Goal: Task Accomplishment & Management: Use online tool/utility

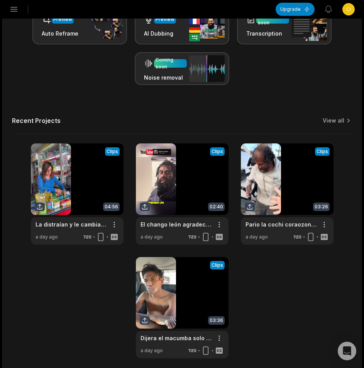
scroll to position [224, 0]
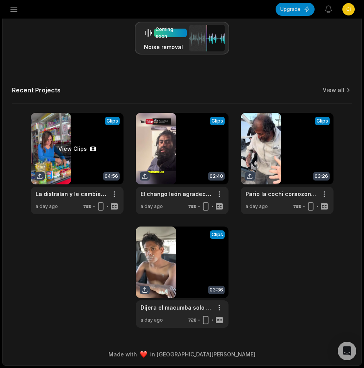
click at [72, 169] on link at bounding box center [77, 163] width 93 height 101
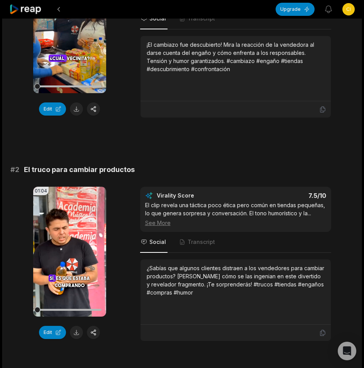
scroll to position [39, 0]
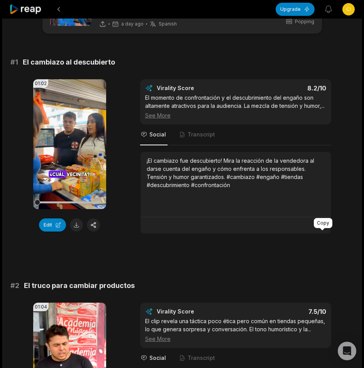
click at [320, 229] on icon at bounding box center [323, 225] width 7 height 7
click at [78, 224] on button at bounding box center [76, 224] width 13 height 13
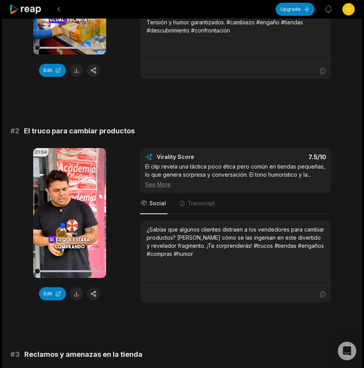
scroll to position [232, 0]
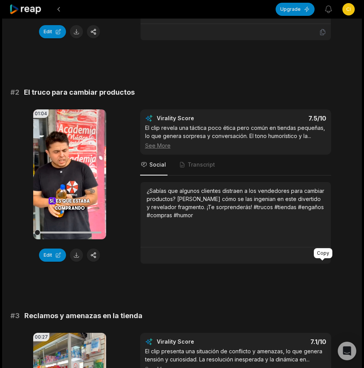
click at [324, 259] on icon at bounding box center [322, 256] width 5 height 6
click at [76, 261] on button at bounding box center [76, 254] width 13 height 13
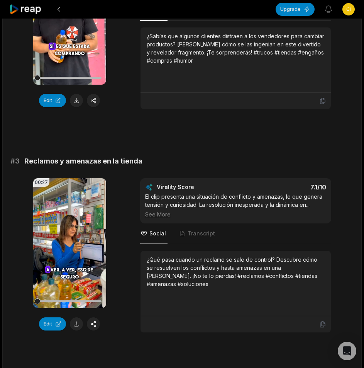
scroll to position [502, 0]
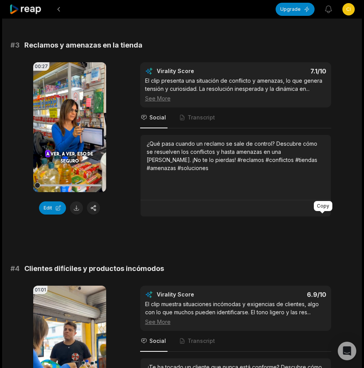
click at [323, 212] on icon at bounding box center [323, 208] width 7 height 7
click at [77, 214] on button at bounding box center [76, 207] width 13 height 13
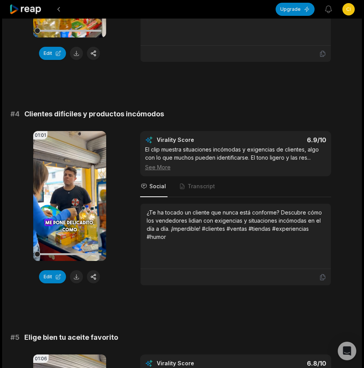
scroll to position [696, 0]
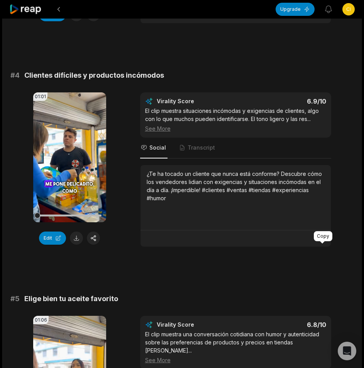
click at [323, 242] on icon at bounding box center [323, 238] width 7 height 7
click at [79, 245] on button at bounding box center [76, 237] width 13 height 13
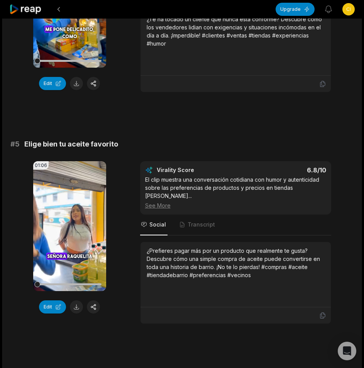
scroll to position [928, 0]
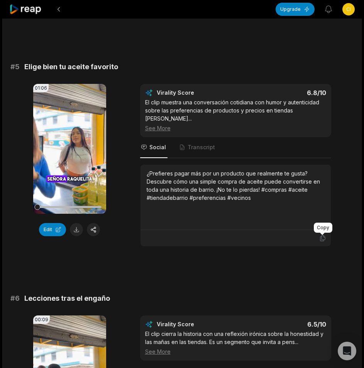
click at [323, 237] on icon at bounding box center [323, 238] width 7 height 7
click at [74, 236] on button at bounding box center [76, 229] width 13 height 13
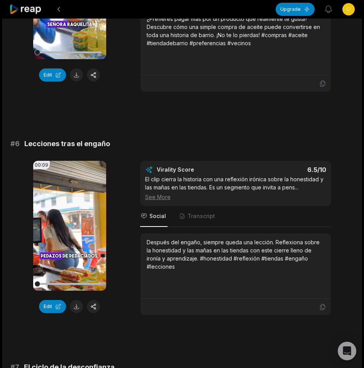
scroll to position [1121, 0]
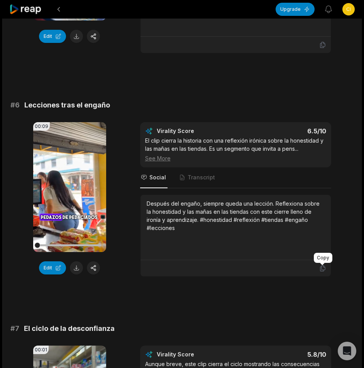
click at [322, 270] on icon at bounding box center [322, 269] width 5 height 6
click at [74, 267] on button at bounding box center [76, 267] width 13 height 13
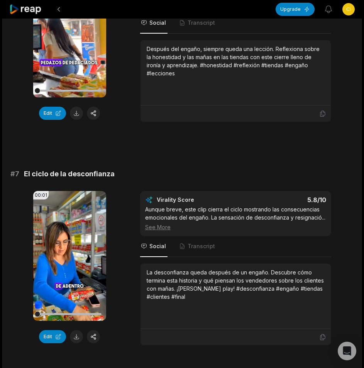
scroll to position [1311, 0]
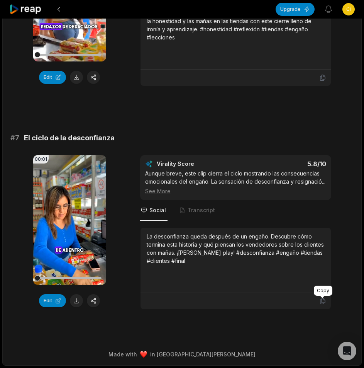
click at [322, 303] on icon at bounding box center [322, 301] width 5 height 6
click at [80, 301] on button at bounding box center [76, 300] width 13 height 13
click at [24, 10] on icon at bounding box center [25, 9] width 33 height 10
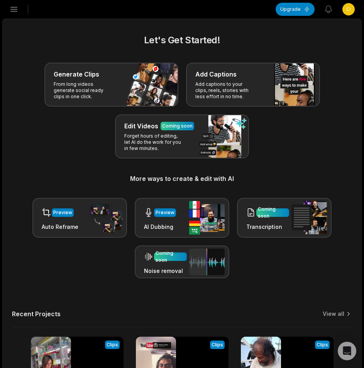
click at [10, 9] on icon "button" at bounding box center [13, 9] width 9 height 9
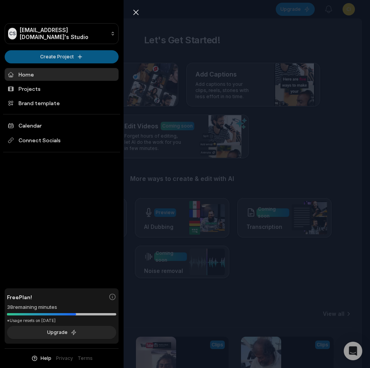
click at [51, 53] on html "CS [EMAIL_ADDRESS][DOMAIN_NAME]'s Studio Create Project Home Projects Brand tem…" at bounding box center [185, 184] width 370 height 368
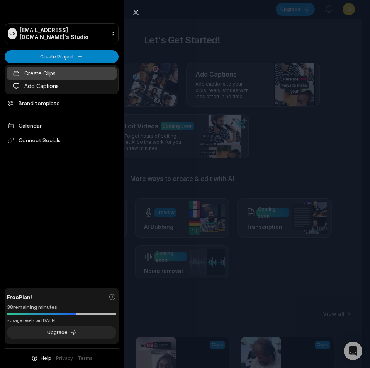
click at [61, 70] on link "Create Clips" at bounding box center [62, 73] width 110 height 13
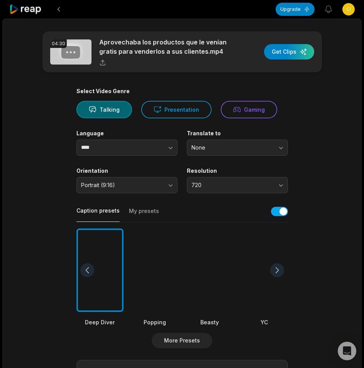
click at [162, 279] on div at bounding box center [154, 270] width 47 height 84
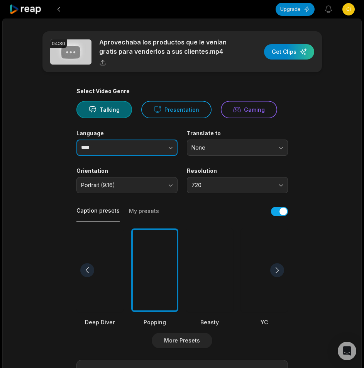
click at [143, 151] on button "button" at bounding box center [155, 148] width 44 height 16
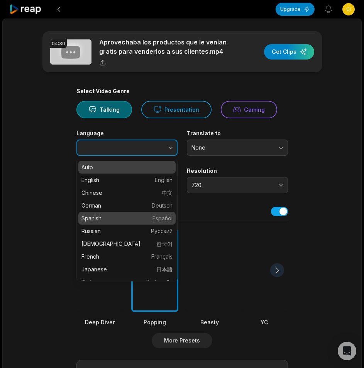
type input "*******"
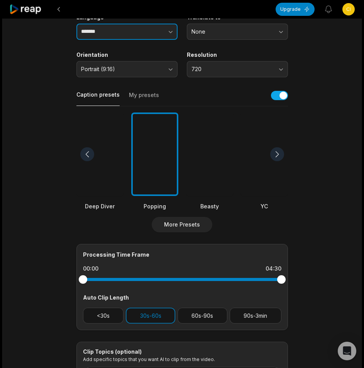
scroll to position [192, 0]
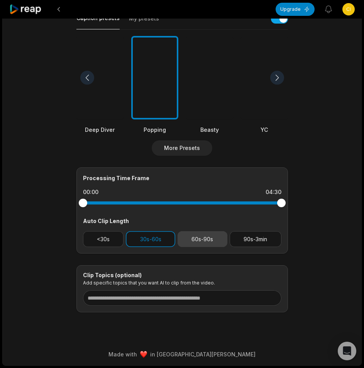
click at [204, 243] on button "60s-90s" at bounding box center [203, 239] width 50 height 16
click at [150, 238] on button "30s-60s" at bounding box center [150, 239] width 49 height 16
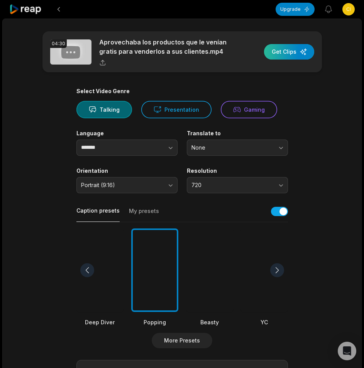
click at [289, 54] on div "button" at bounding box center [289, 51] width 50 height 15
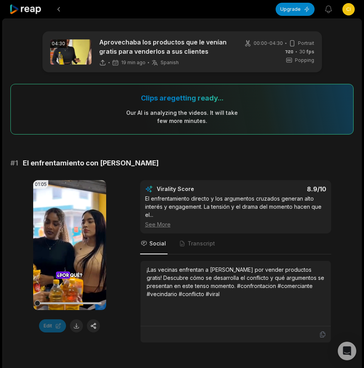
click at [27, 10] on icon at bounding box center [25, 9] width 33 height 10
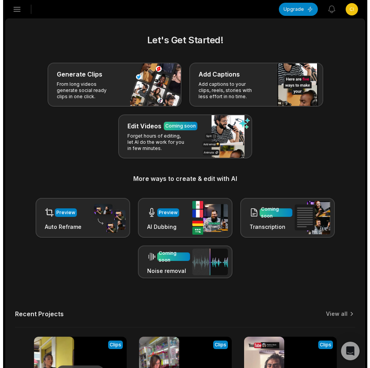
scroll to position [155, 0]
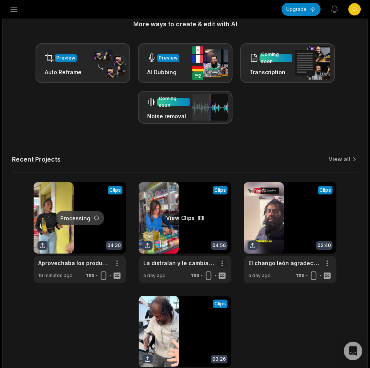
click at [219, 213] on html "CS Cimoyod932@bllibl.com's Studio Create Project Home Projects Brand template C…" at bounding box center [185, 29] width 370 height 368
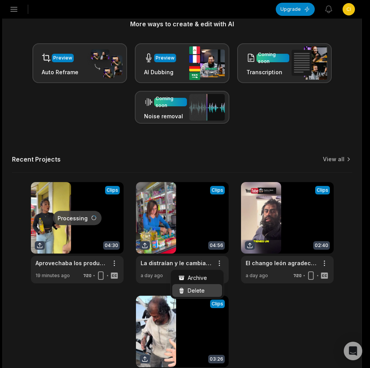
click at [197, 291] on span "Delete" at bounding box center [196, 290] width 17 height 8
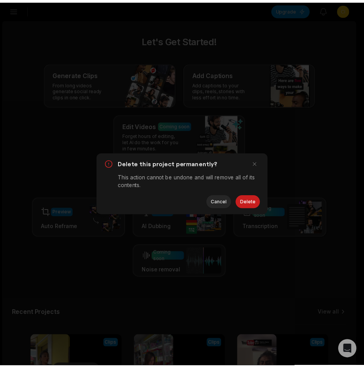
scroll to position [0, 0]
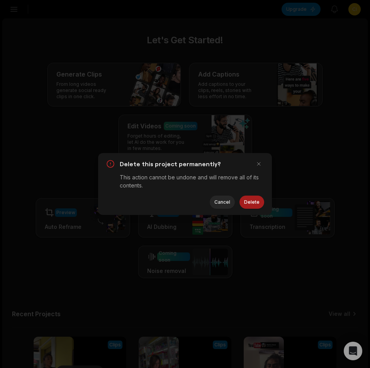
click at [249, 203] on button "Delete" at bounding box center [252, 202] width 25 height 13
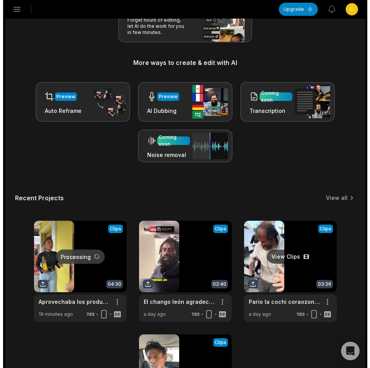
scroll to position [155, 0]
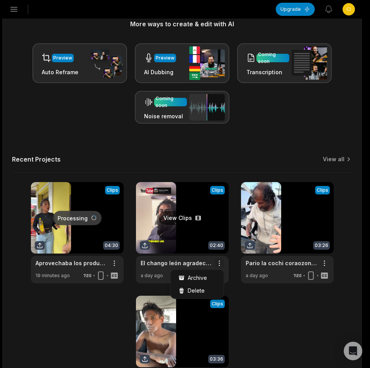
click at [222, 213] on html "CS Cimoyod932@bllibl.com's Studio Create Project Home Projects Brand template C…" at bounding box center [185, 29] width 370 height 368
click at [201, 287] on span "Delete" at bounding box center [196, 290] width 17 height 8
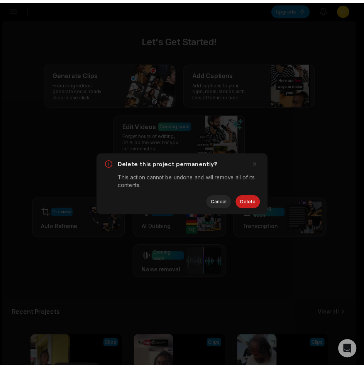
scroll to position [0, 0]
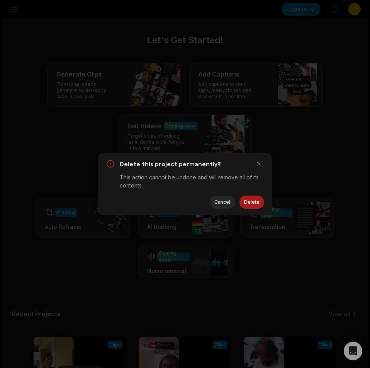
click at [249, 204] on button "Delete" at bounding box center [252, 202] width 25 height 13
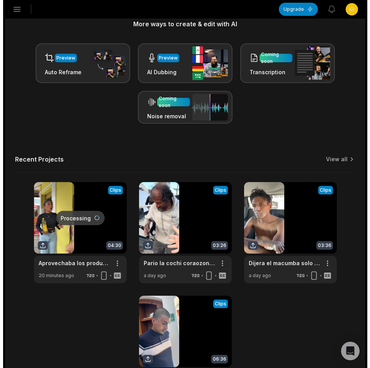
scroll to position [224, 0]
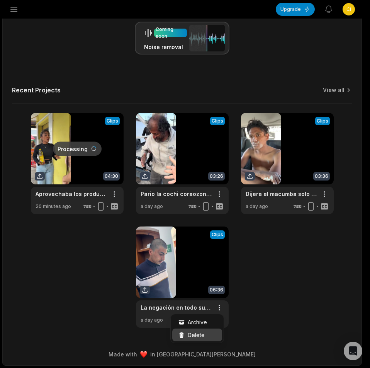
click at [198, 337] on span "Delete" at bounding box center [196, 335] width 17 height 8
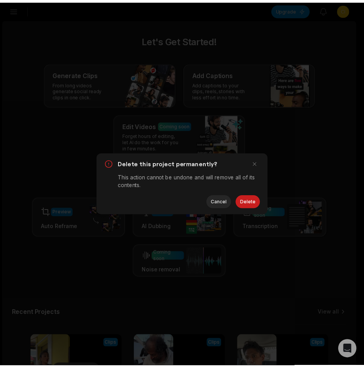
scroll to position [0, 0]
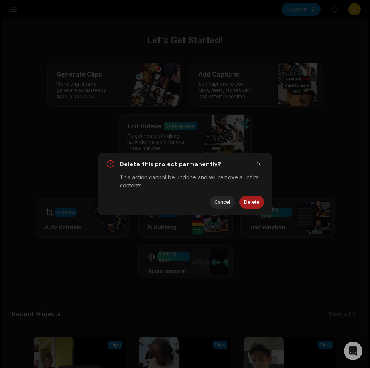
click at [251, 206] on button "Delete" at bounding box center [252, 202] width 25 height 13
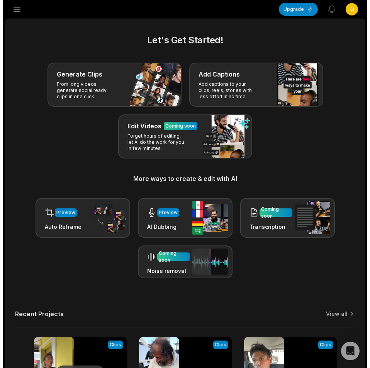
scroll to position [110, 0]
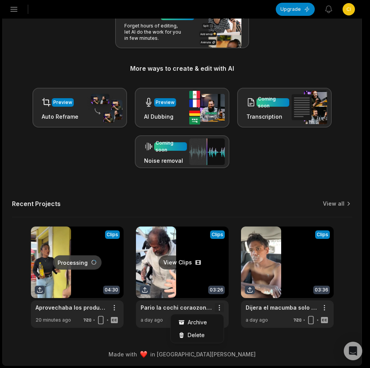
click at [221, 258] on html "CS Cimoyod932@bllibl.com's Studio Create Project Home Projects Brand template C…" at bounding box center [185, 74] width 370 height 368
click at [206, 335] on div "Delete" at bounding box center [197, 334] width 50 height 13
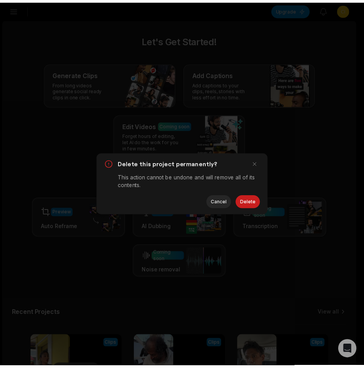
scroll to position [0, 0]
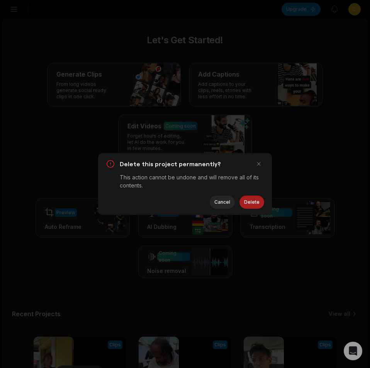
click at [246, 201] on button "Delete" at bounding box center [252, 202] width 25 height 13
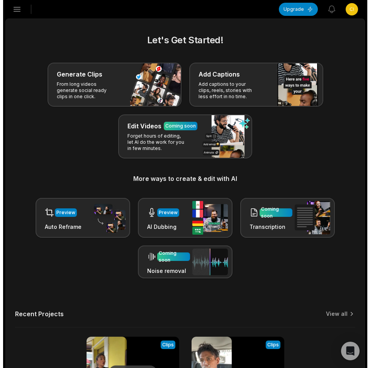
scroll to position [110, 0]
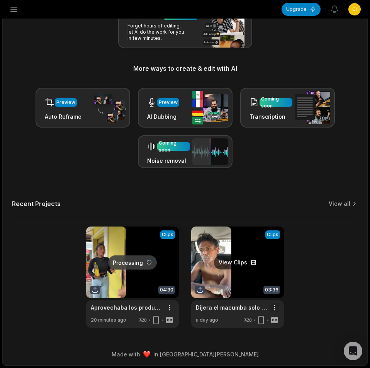
click at [271, 258] on html "CS Cimoyod932@bllibl.com's Studio Create Project Home Projects Brand template C…" at bounding box center [185, 74] width 370 height 368
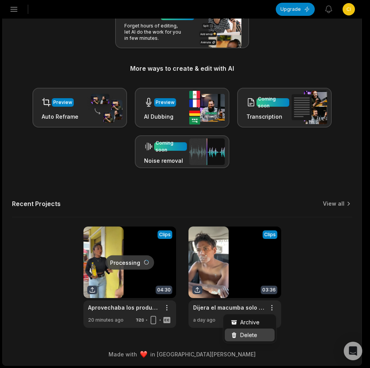
click at [251, 333] on span "Delete" at bounding box center [248, 335] width 17 height 8
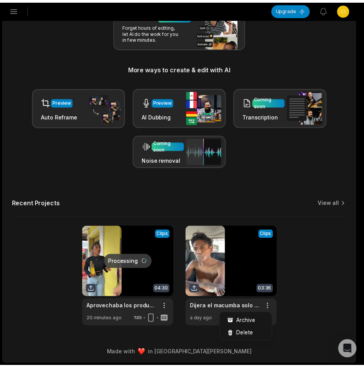
scroll to position [0, 0]
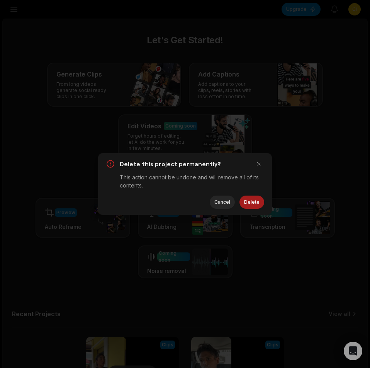
click at [258, 201] on button "Delete" at bounding box center [252, 202] width 25 height 13
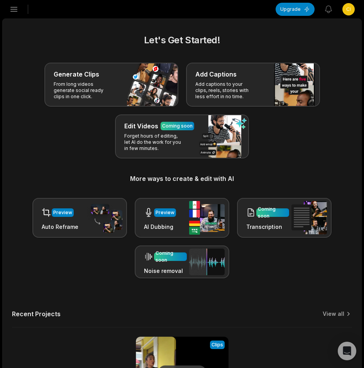
scroll to position [110, 0]
click at [13, 13] on icon "button" at bounding box center [13, 9] width 9 height 9
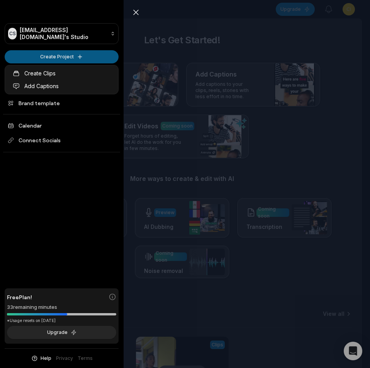
click at [28, 53] on html "CS Cimoyod932@bllibl.com's Studio Create Project Home Projects Brand template C…" at bounding box center [185, 184] width 370 height 368
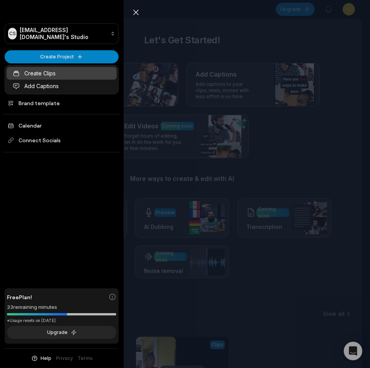
click at [39, 75] on link "Create Clips" at bounding box center [62, 73] width 110 height 13
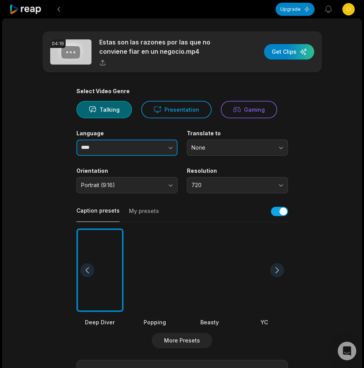
click at [163, 151] on button "button" at bounding box center [155, 148] width 44 height 16
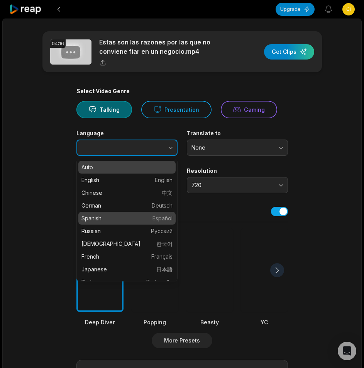
type input "*******"
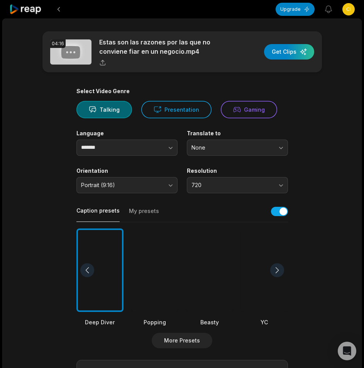
click at [152, 242] on div at bounding box center [154, 270] width 47 height 84
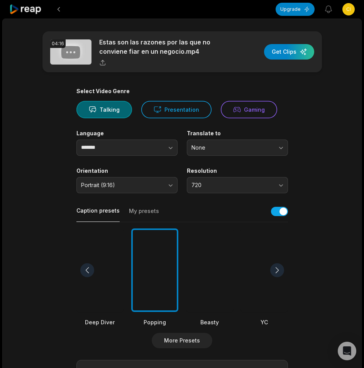
scroll to position [155, 0]
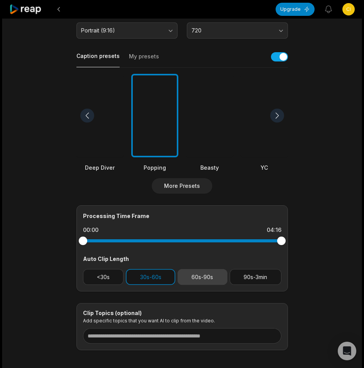
click at [196, 278] on button "60s-90s" at bounding box center [203, 277] width 50 height 16
click at [148, 277] on button "30s-60s" at bounding box center [150, 277] width 49 height 16
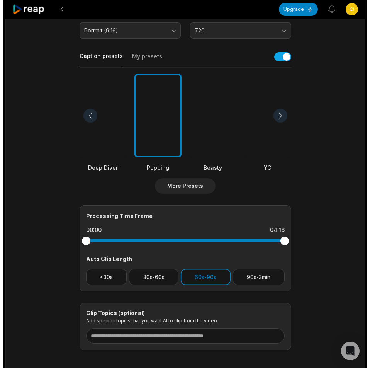
scroll to position [0, 0]
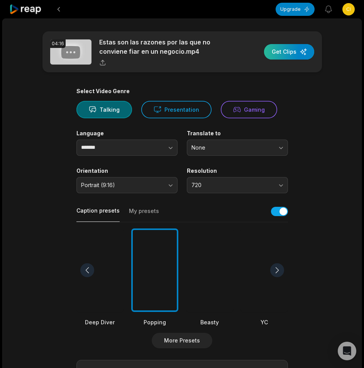
click at [304, 54] on div "button" at bounding box center [289, 51] width 50 height 15
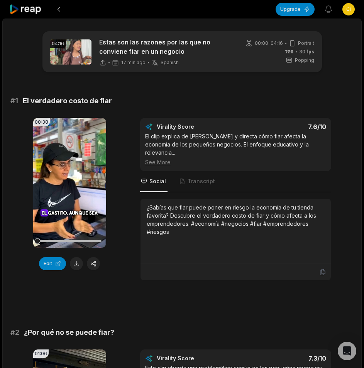
click at [25, 10] on icon at bounding box center [25, 9] width 33 height 10
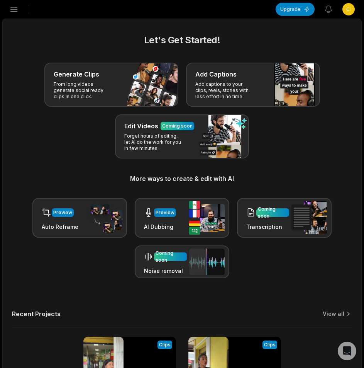
click at [11, 9] on icon "button" at bounding box center [14, 9] width 7 height 4
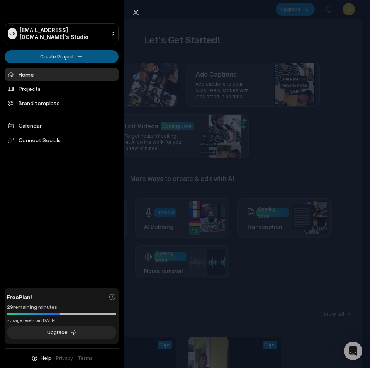
click at [33, 54] on html "CS Cimoyod932@bllibl.com's Studio Create Project Home Projects Brand template C…" at bounding box center [185, 184] width 370 height 368
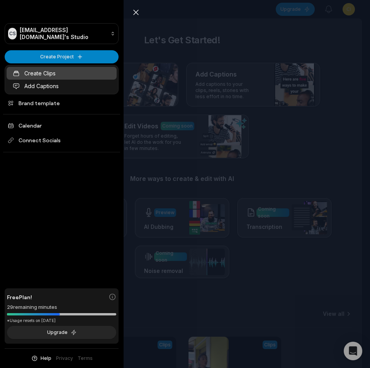
click at [39, 77] on link "Create Clips" at bounding box center [62, 73] width 110 height 13
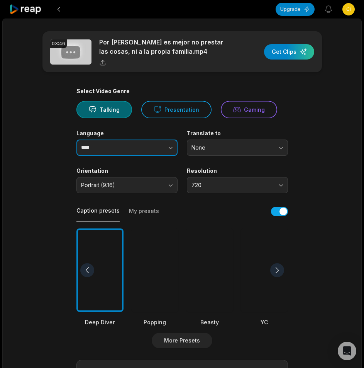
click at [103, 148] on input "****" at bounding box center [127, 148] width 101 height 16
click at [139, 155] on button "button" at bounding box center [155, 148] width 44 height 16
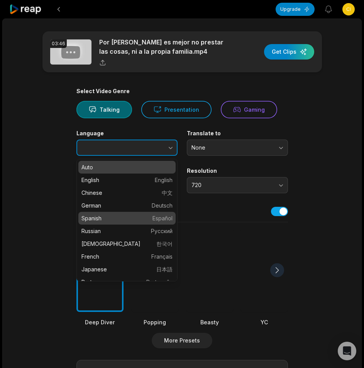
type input "*******"
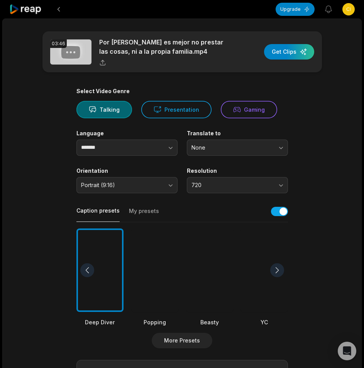
click at [147, 244] on div at bounding box center [154, 270] width 47 height 84
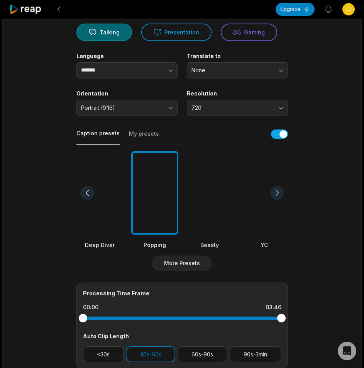
scroll to position [192, 0]
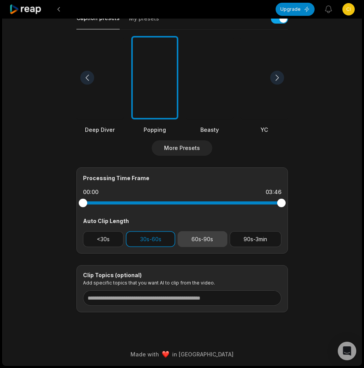
click at [199, 243] on button "60s-90s" at bounding box center [203, 239] width 50 height 16
click at [157, 242] on button "30s-60s" at bounding box center [150, 239] width 49 height 16
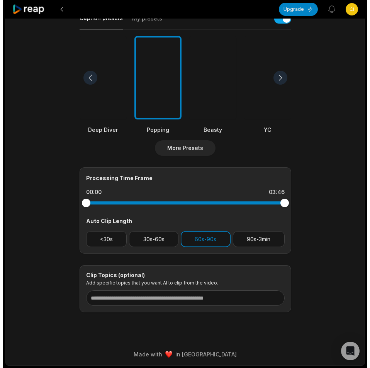
scroll to position [0, 0]
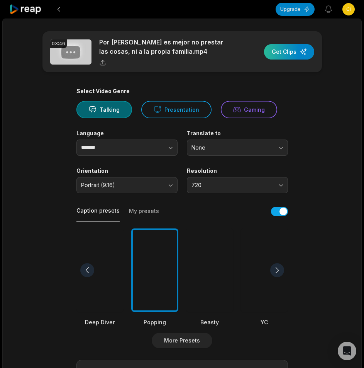
click at [295, 55] on div "button" at bounding box center [289, 51] width 50 height 15
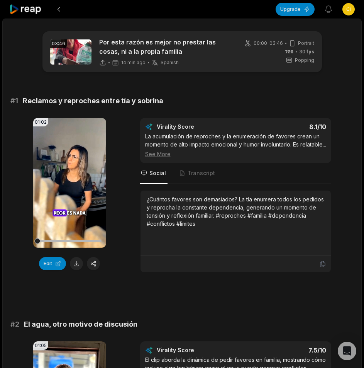
click at [20, 9] on icon at bounding box center [25, 9] width 33 height 10
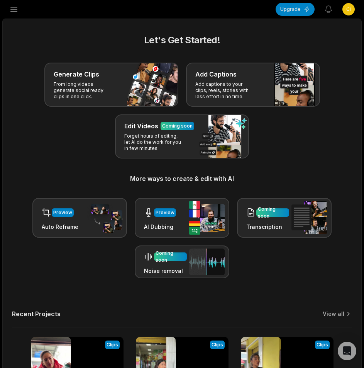
click at [13, 9] on icon "button" at bounding box center [14, 9] width 7 height 4
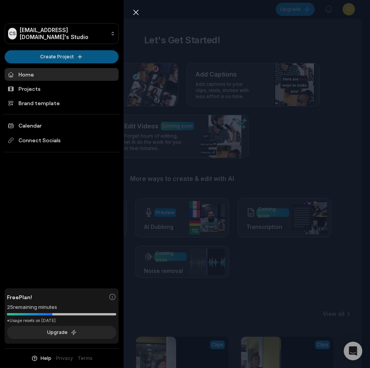
click at [39, 56] on html "CS [EMAIL_ADDRESS][DOMAIN_NAME]'s Studio Create Project Home Projects Brand tem…" at bounding box center [185, 184] width 370 height 368
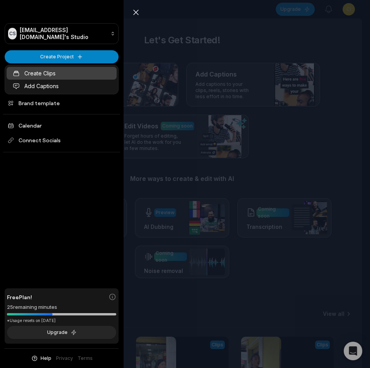
click at [41, 71] on link "Create Clips" at bounding box center [62, 73] width 110 height 13
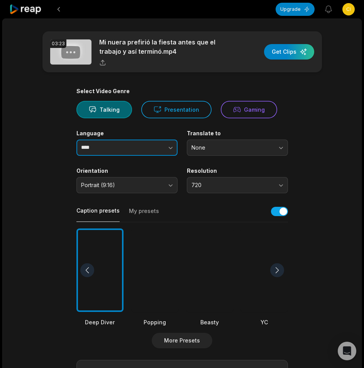
click at [162, 150] on button "button" at bounding box center [155, 148] width 44 height 16
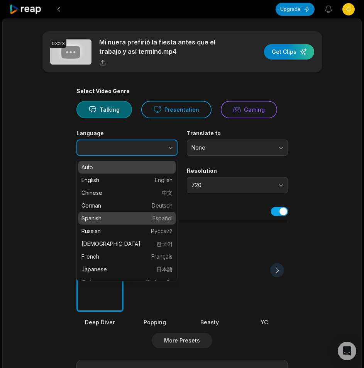
type input "*******"
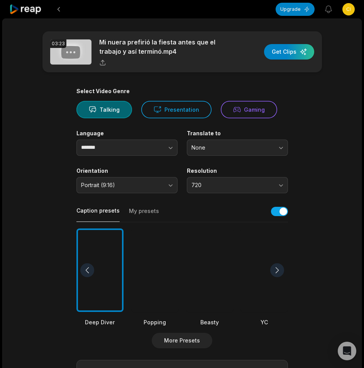
click at [141, 252] on div at bounding box center [154, 270] width 47 height 84
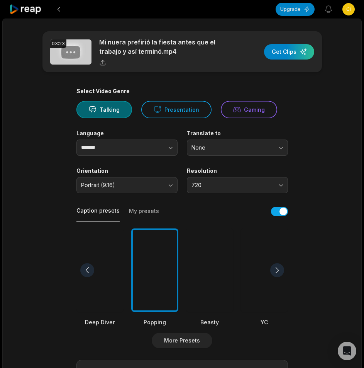
scroll to position [155, 0]
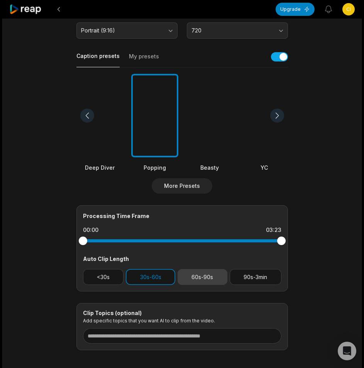
click at [200, 281] on button "60s-90s" at bounding box center [203, 277] width 50 height 16
click at [159, 280] on button "30s-60s" at bounding box center [150, 277] width 49 height 16
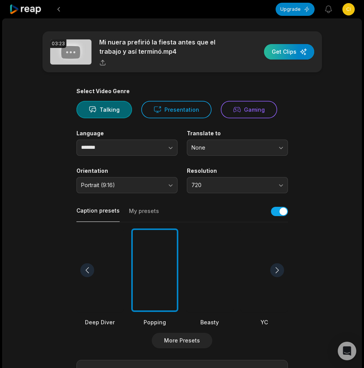
click at [293, 54] on div "button" at bounding box center [289, 51] width 50 height 15
